Goal: Check status: Check status

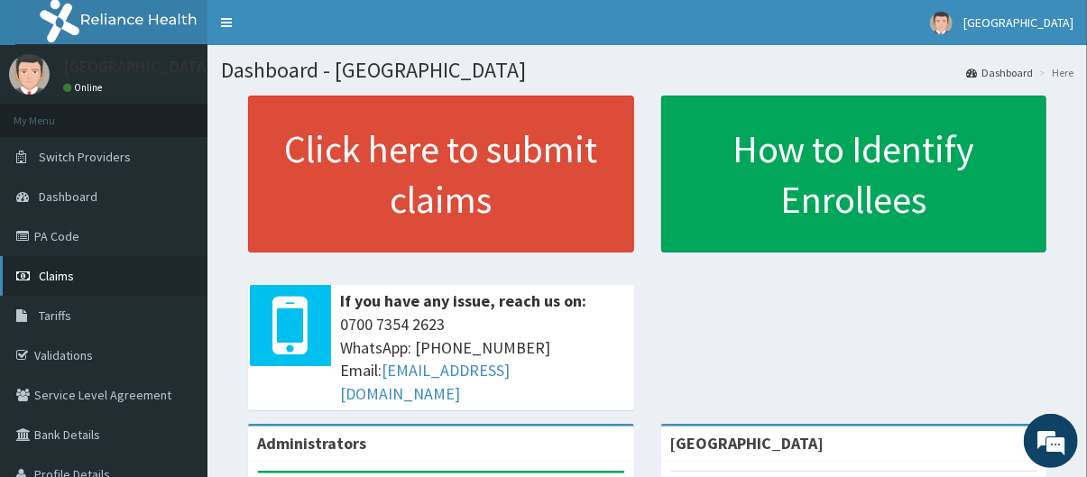
click at [112, 280] on link "Claims" at bounding box center [103, 276] width 207 height 40
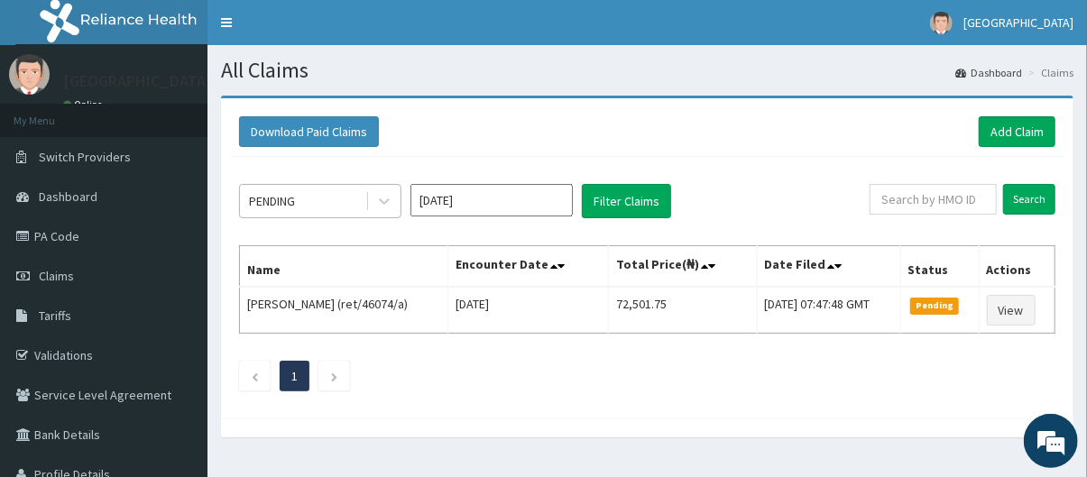
click at [301, 198] on div "PENDING" at bounding box center [302, 201] width 125 height 29
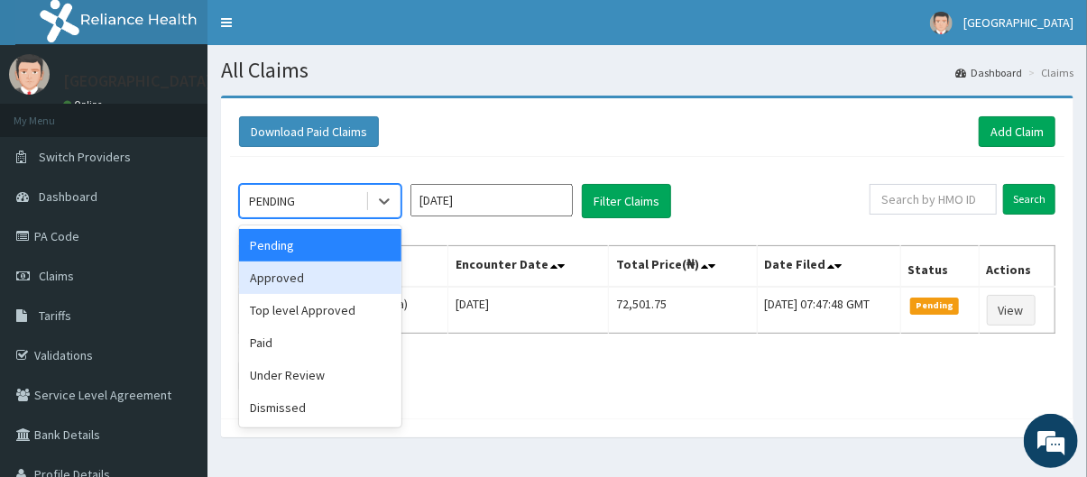
click at [316, 275] on div "Approved" at bounding box center [320, 278] width 162 height 32
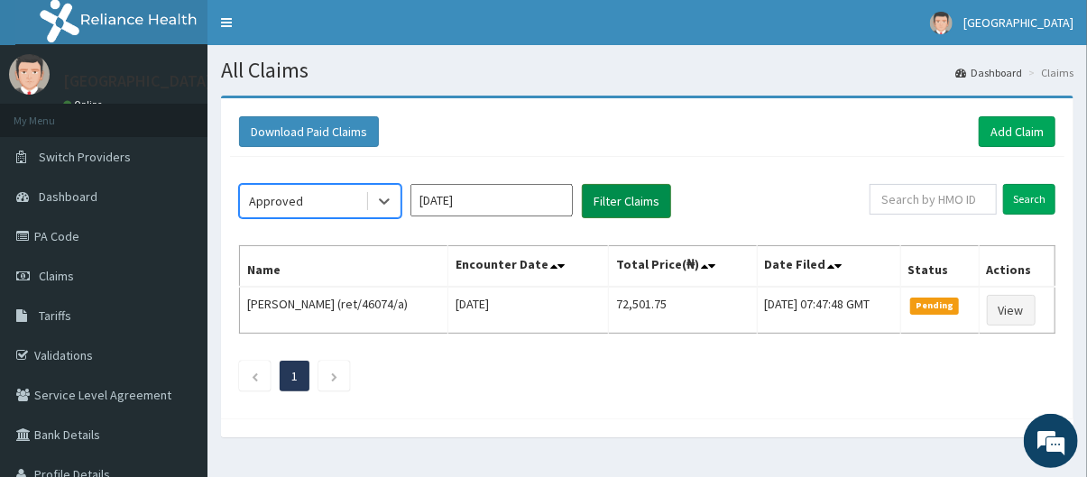
click at [609, 205] on button "Filter Claims" at bounding box center [626, 201] width 89 height 34
click at [609, 204] on button "Filter Claims" at bounding box center [626, 201] width 89 height 34
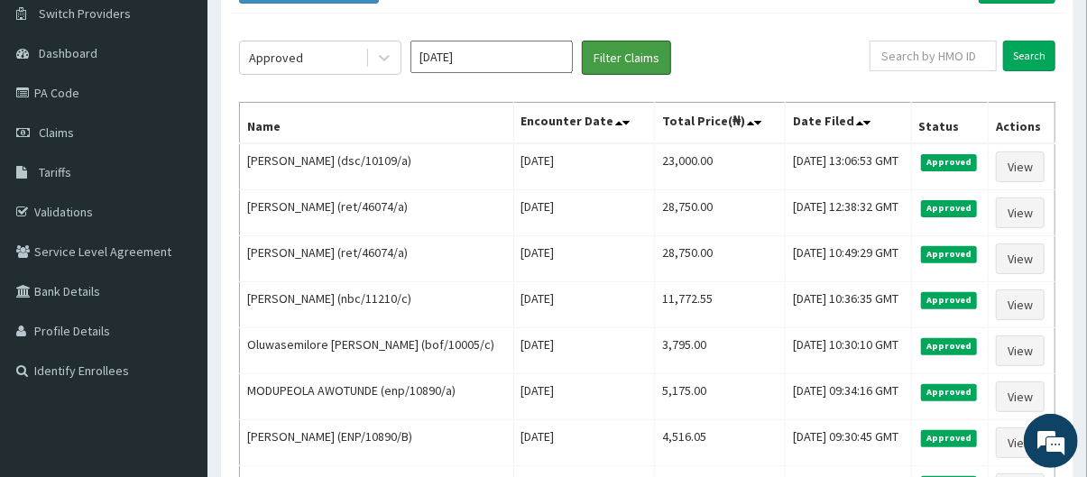
scroll to position [145, 0]
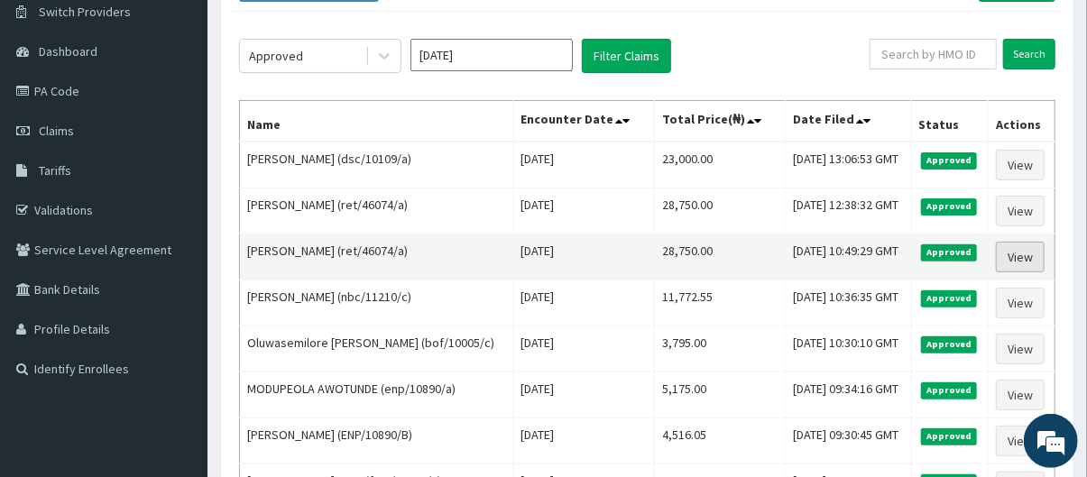
click at [1022, 254] on link "View" at bounding box center [1020, 257] width 49 height 31
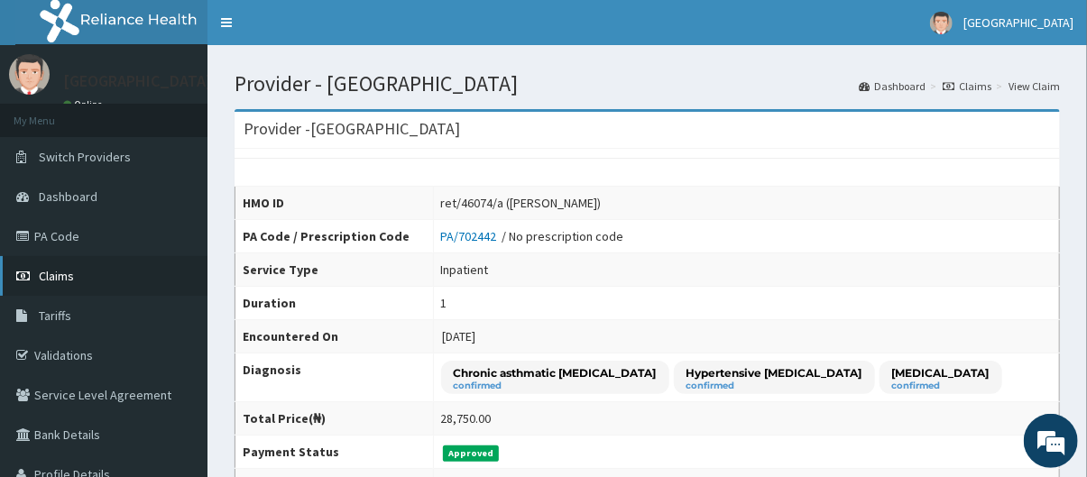
click at [129, 278] on link "Claims" at bounding box center [103, 276] width 207 height 40
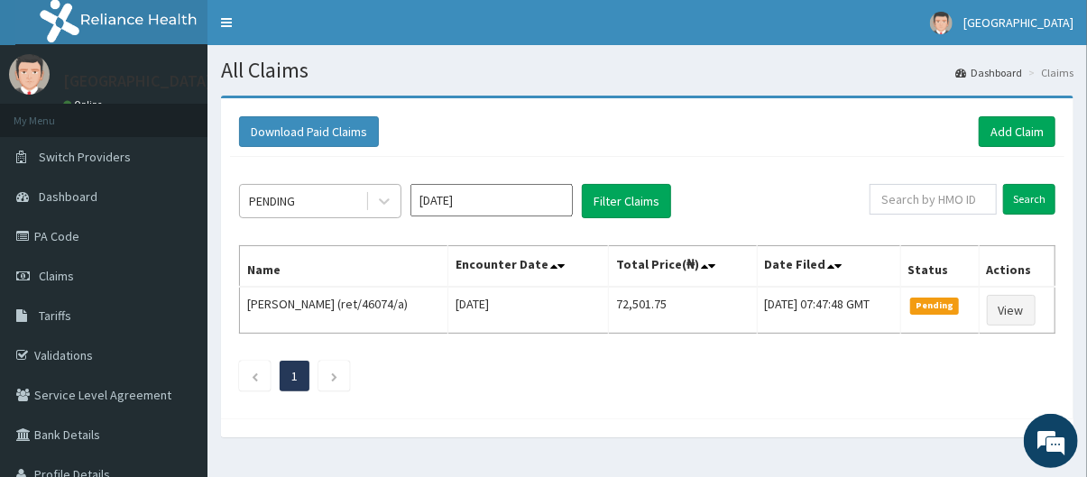
click at [341, 214] on div "PENDING" at bounding box center [302, 201] width 125 height 29
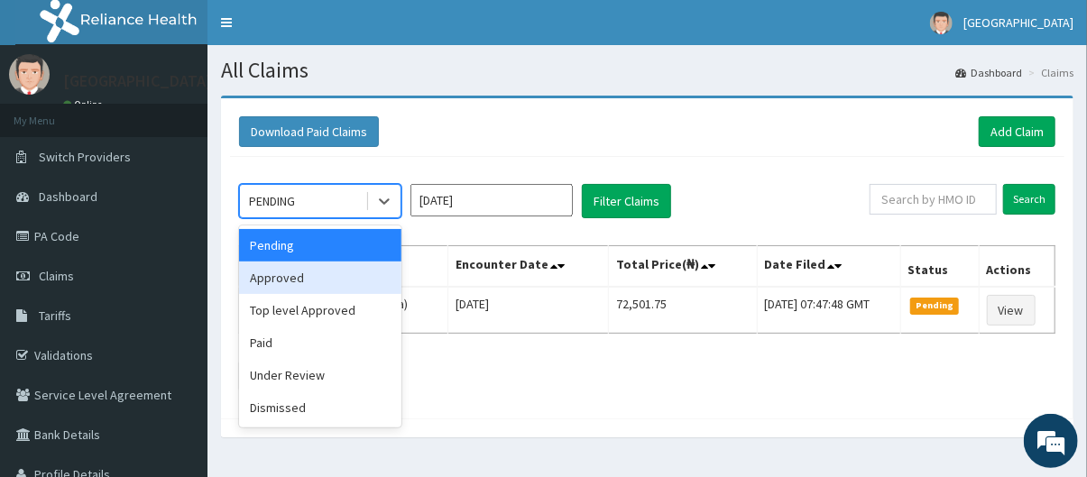
click at [328, 269] on div "Approved" at bounding box center [320, 278] width 162 height 32
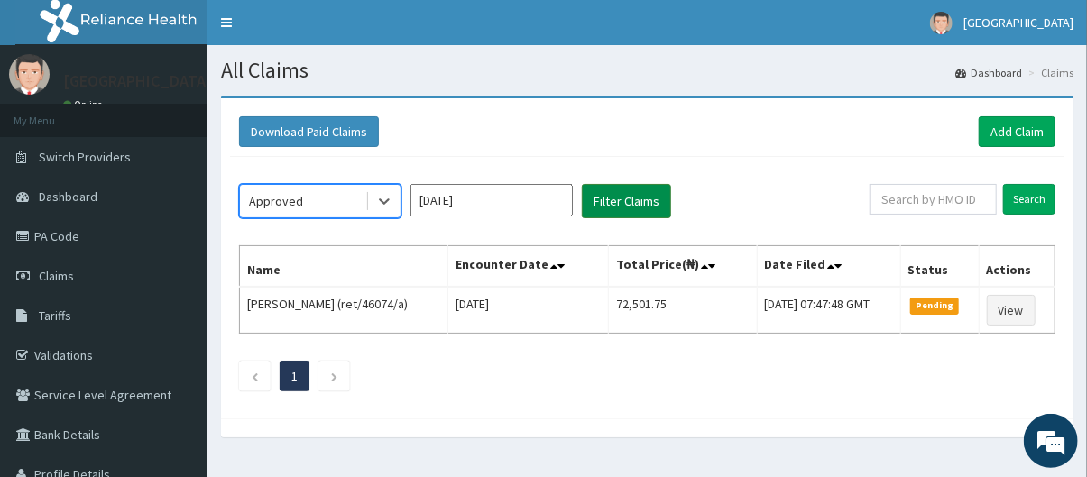
click at [615, 192] on button "Filter Claims" at bounding box center [626, 201] width 89 height 34
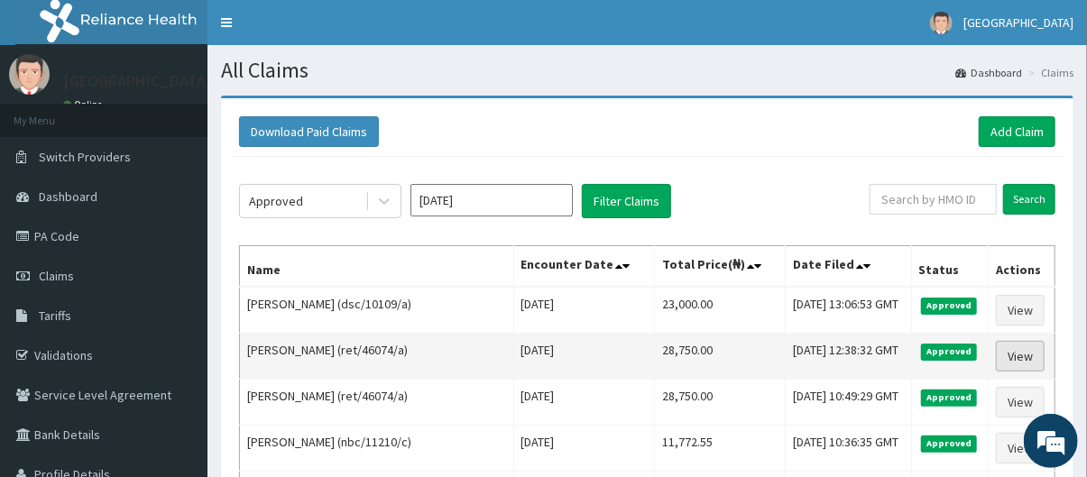
click at [1016, 344] on link "View" at bounding box center [1020, 356] width 49 height 31
